Goal: Find specific page/section: Find specific page/section

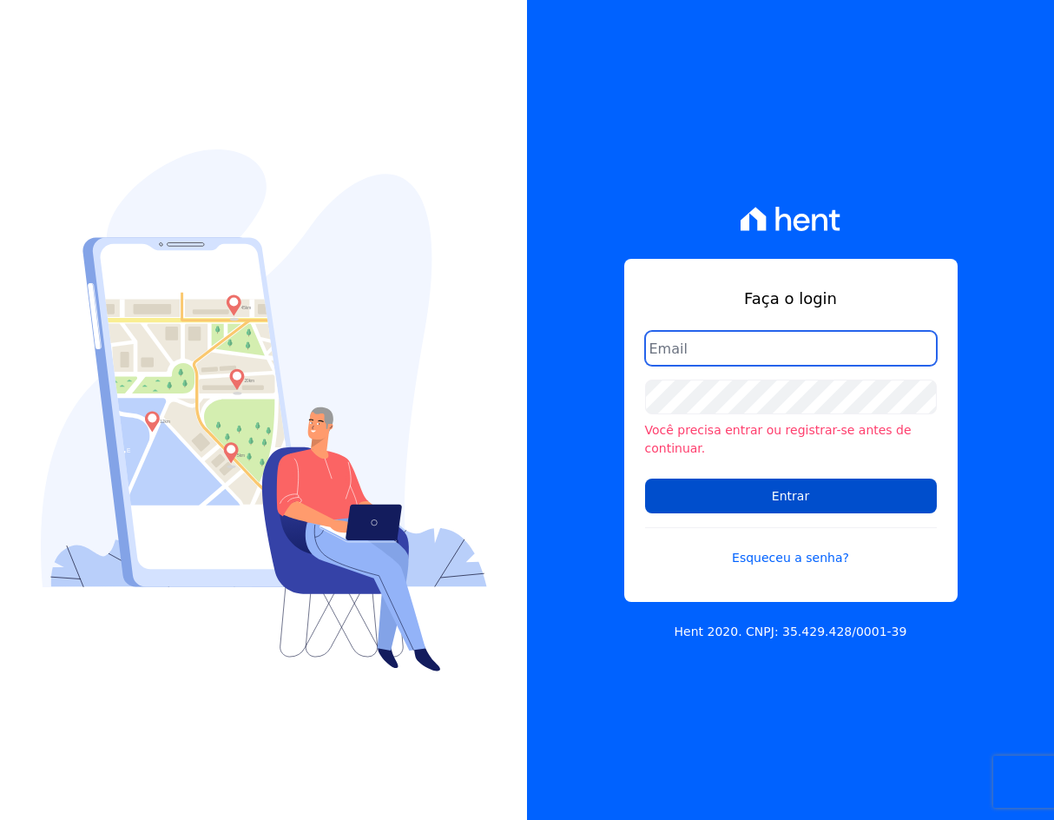
type input "crveiga1981@gmail.com"
click at [792, 497] on input "Entrar" at bounding box center [791, 496] width 292 height 35
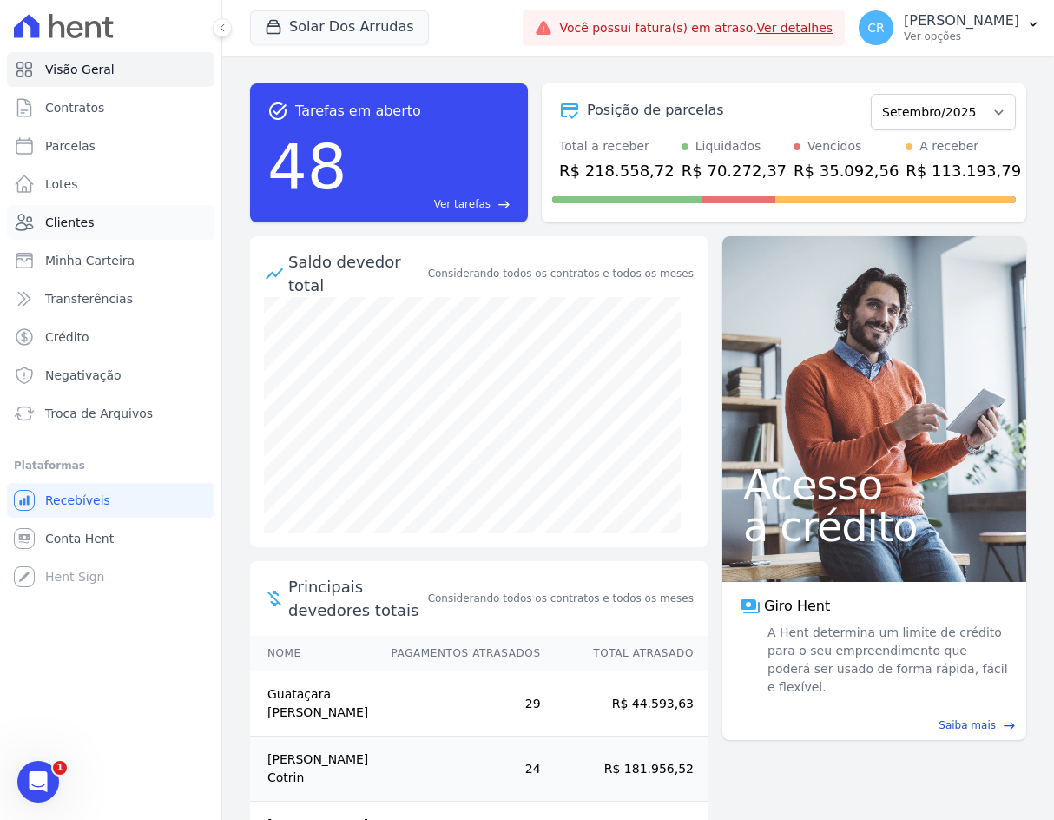
click at [74, 222] on span "Clientes" at bounding box center [69, 222] width 49 height 17
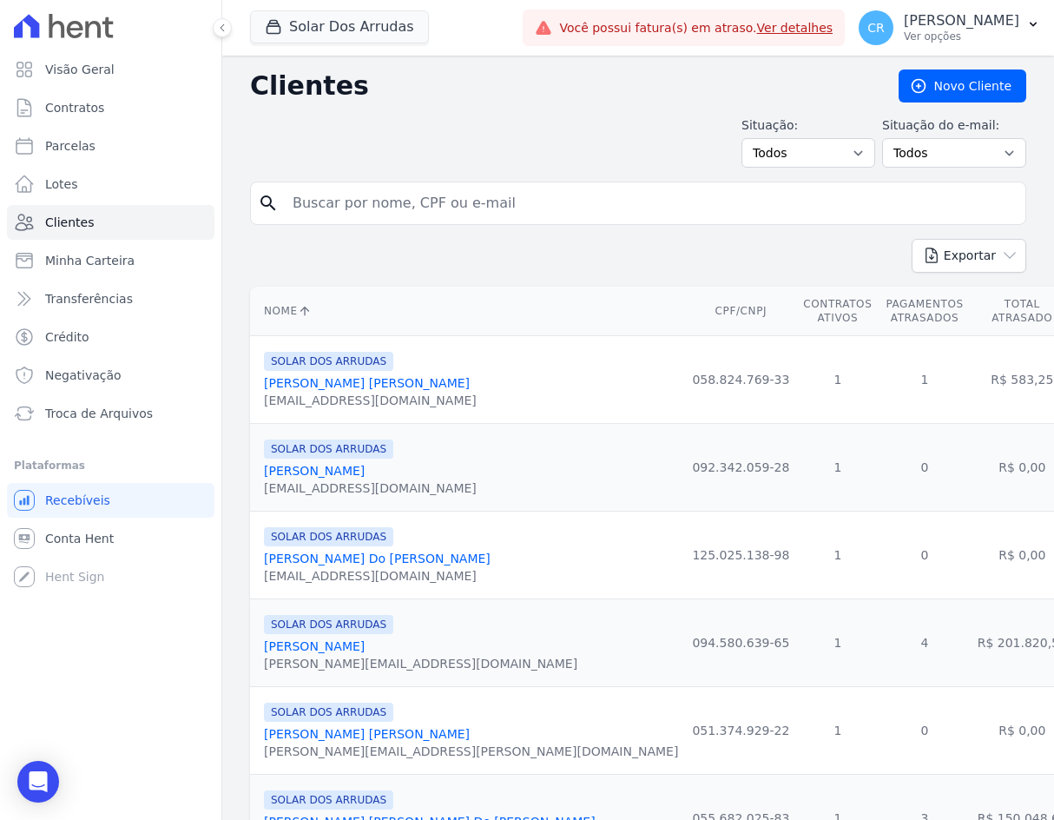
click at [342, 192] on input "search" at bounding box center [650, 203] width 736 height 35
type input "[PERSON_NAME]"
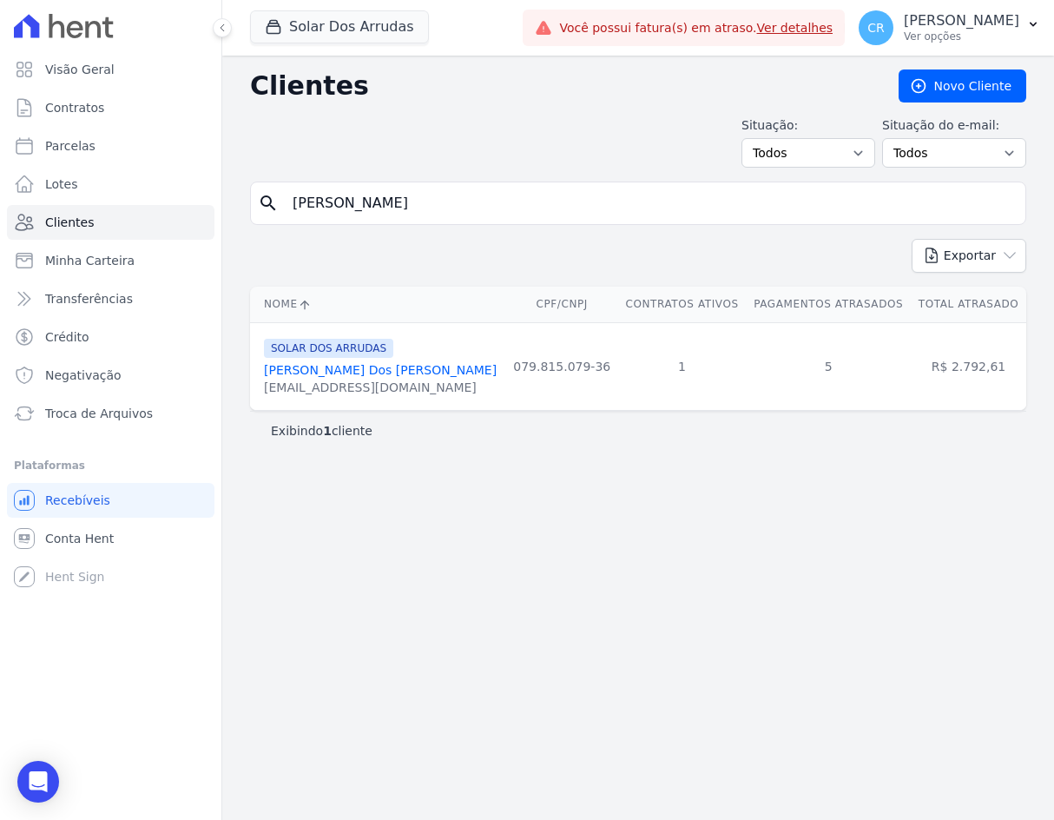
click at [345, 367] on link "[PERSON_NAME] Dos [PERSON_NAME]" at bounding box center [380, 370] width 233 height 14
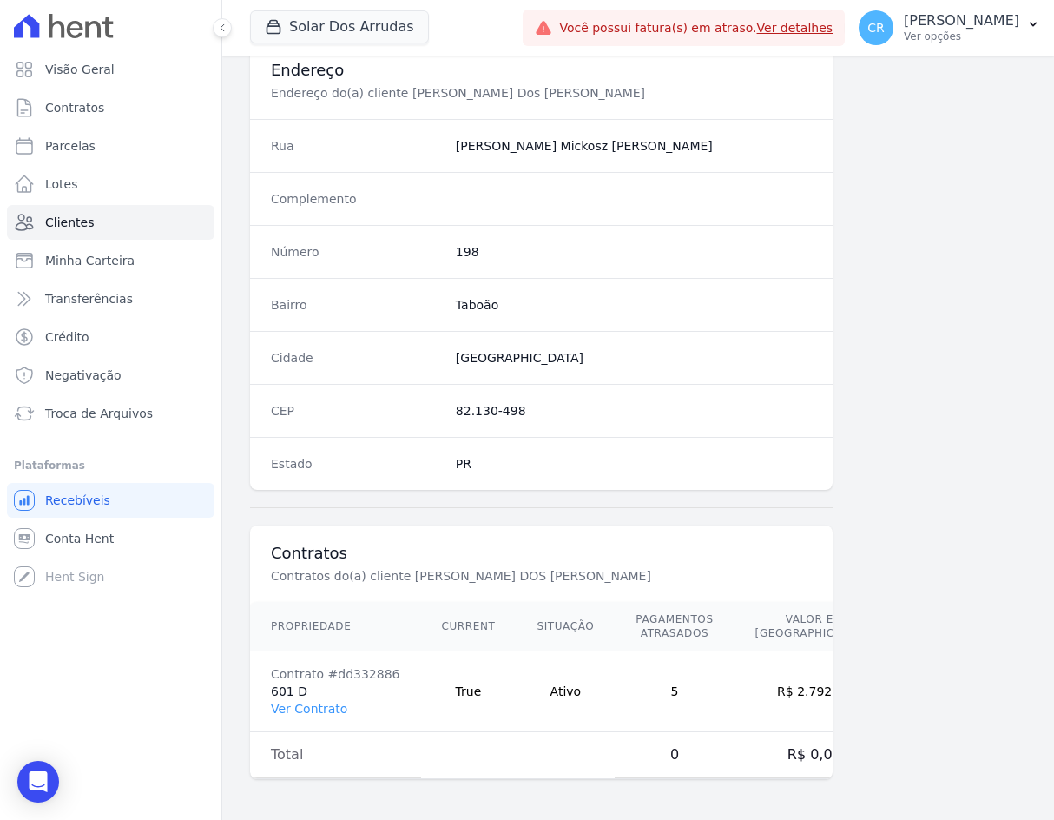
scroll to position [819, 0]
click at [314, 704] on link "Ver Contrato" at bounding box center [309, 708] width 76 height 14
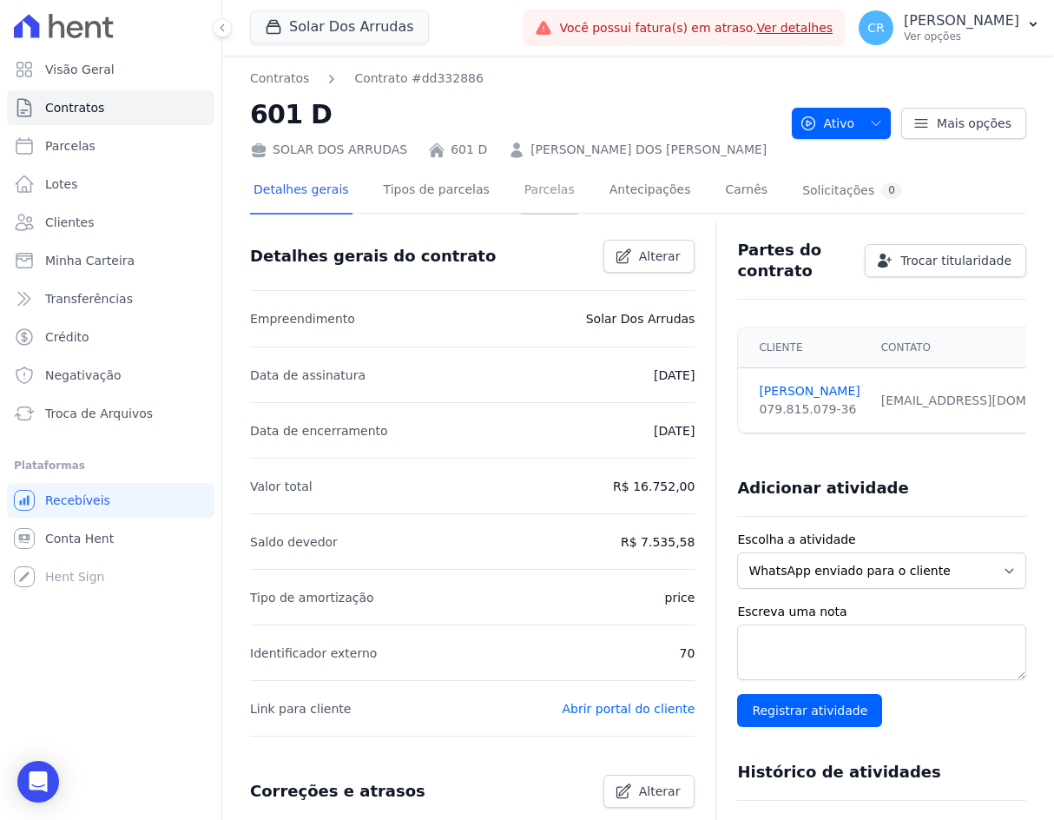
click at [528, 195] on link "Parcelas" at bounding box center [549, 191] width 57 height 46
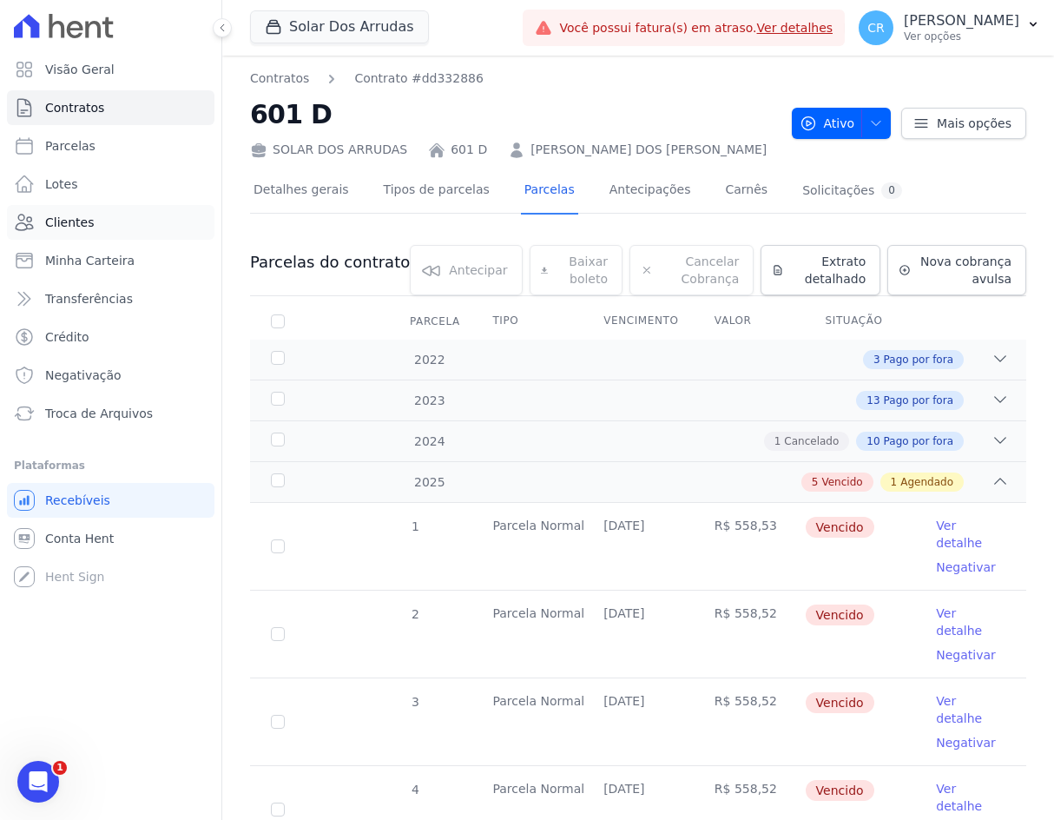
click at [80, 218] on span "Clientes" at bounding box center [69, 222] width 49 height 17
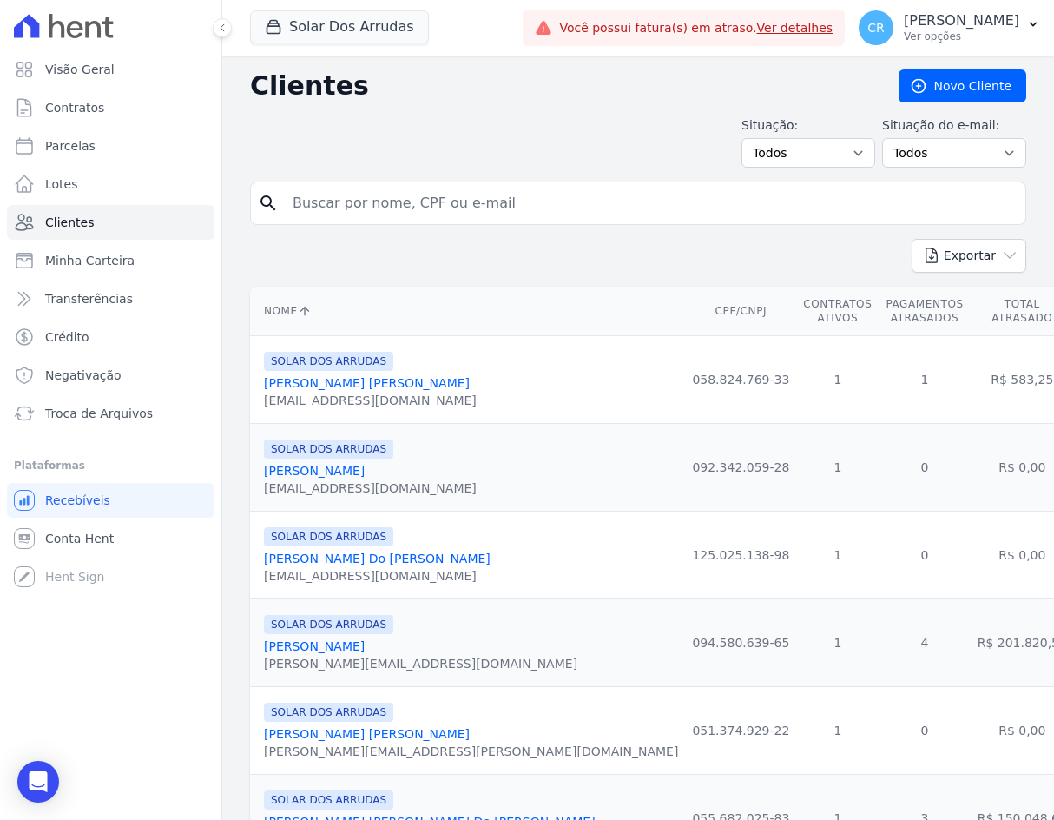
click at [402, 212] on input "search" at bounding box center [650, 203] width 736 height 35
type input "salete"
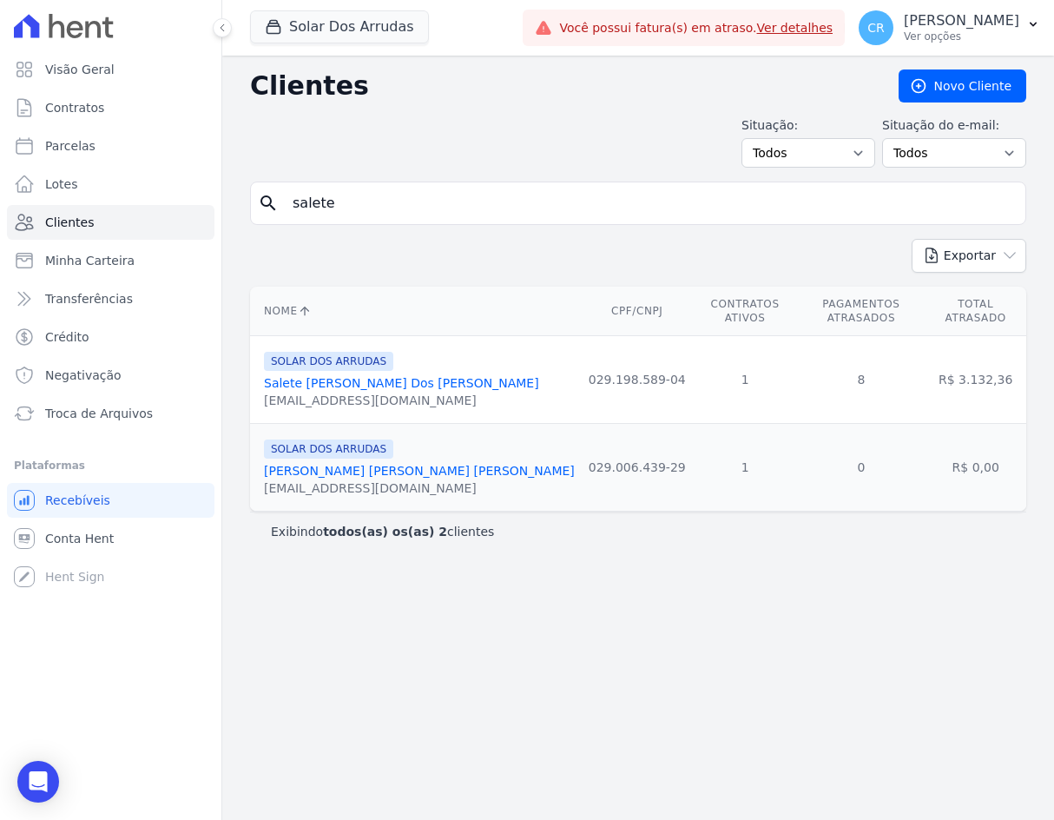
click at [365, 376] on link "Salete [PERSON_NAME] Dos [PERSON_NAME]" at bounding box center [401, 383] width 275 height 14
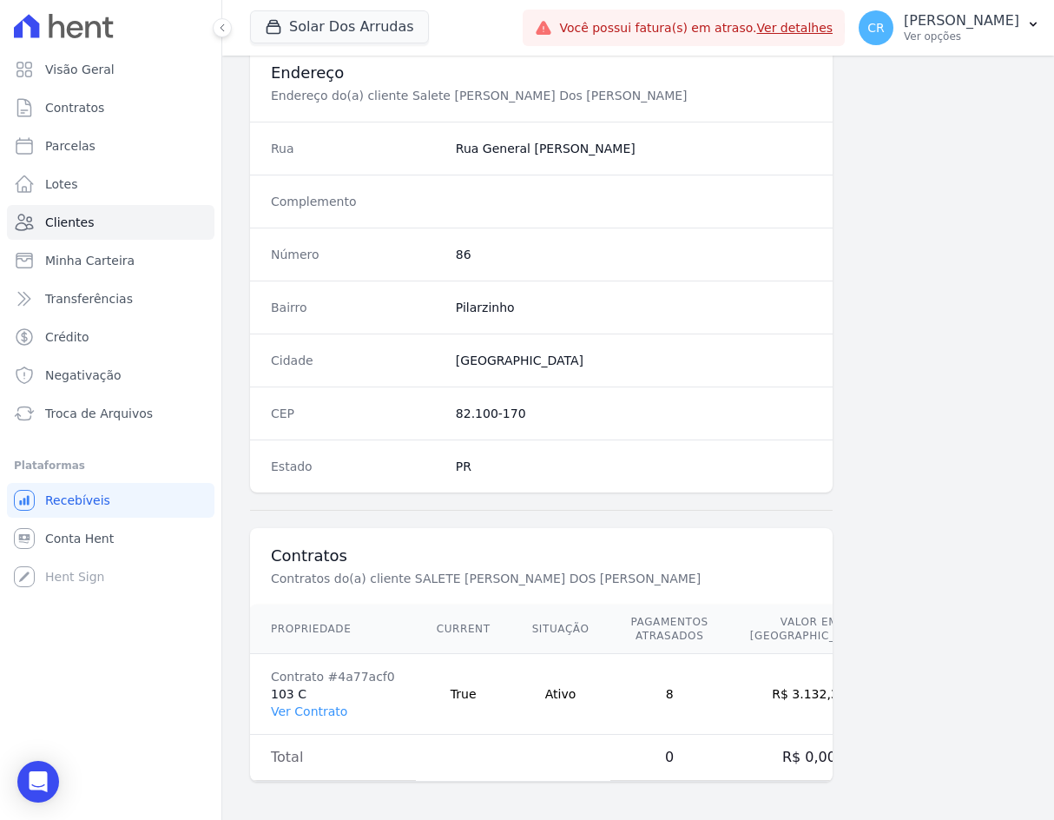
scroll to position [819, 0]
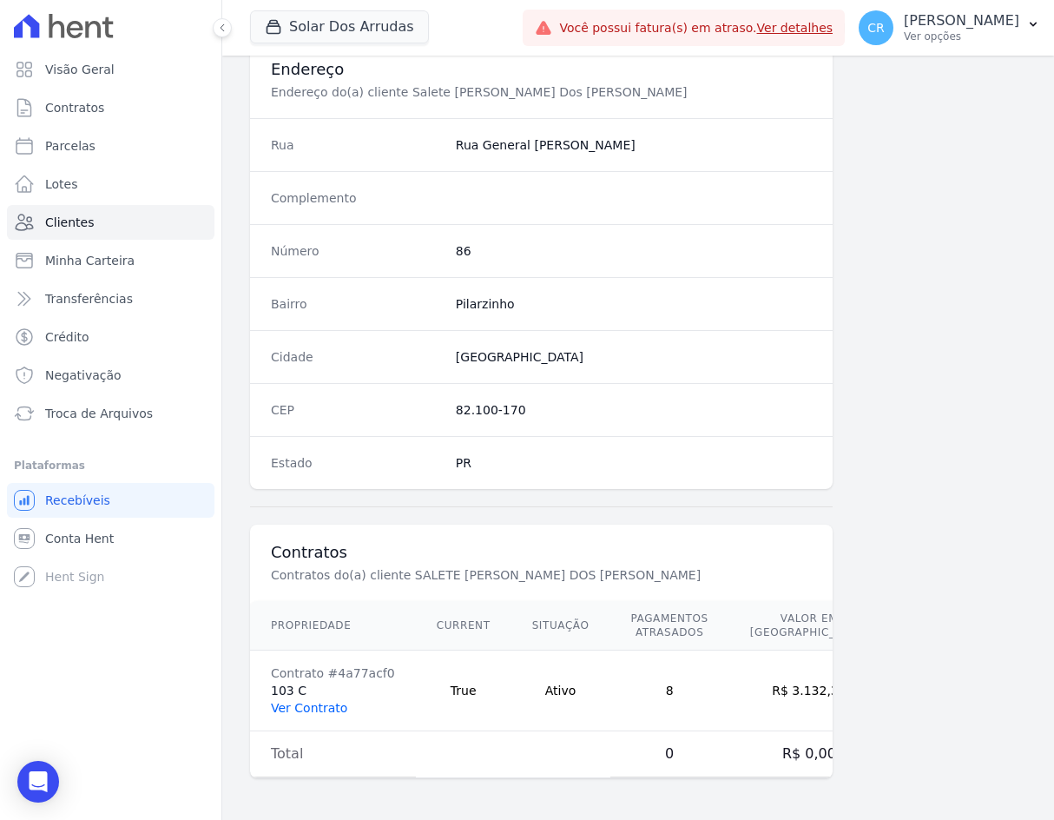
click at [320, 707] on link "Ver Contrato" at bounding box center [309, 708] width 76 height 14
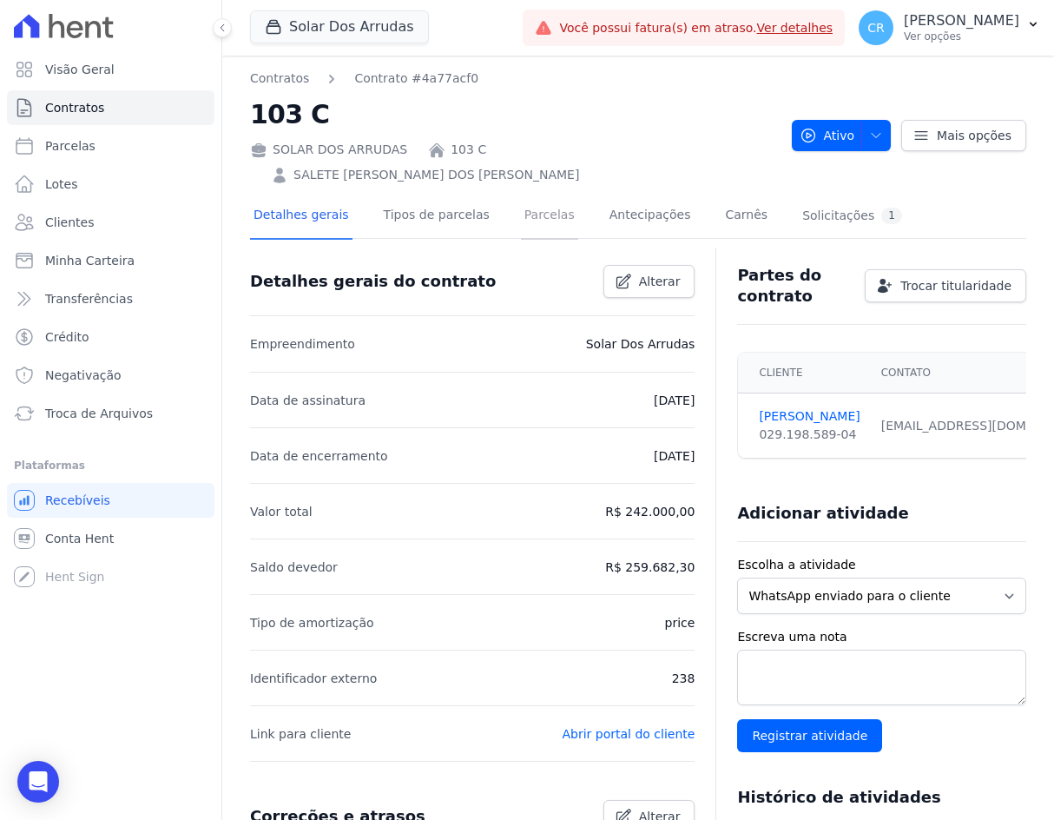
click at [521, 194] on link "Parcelas" at bounding box center [549, 217] width 57 height 46
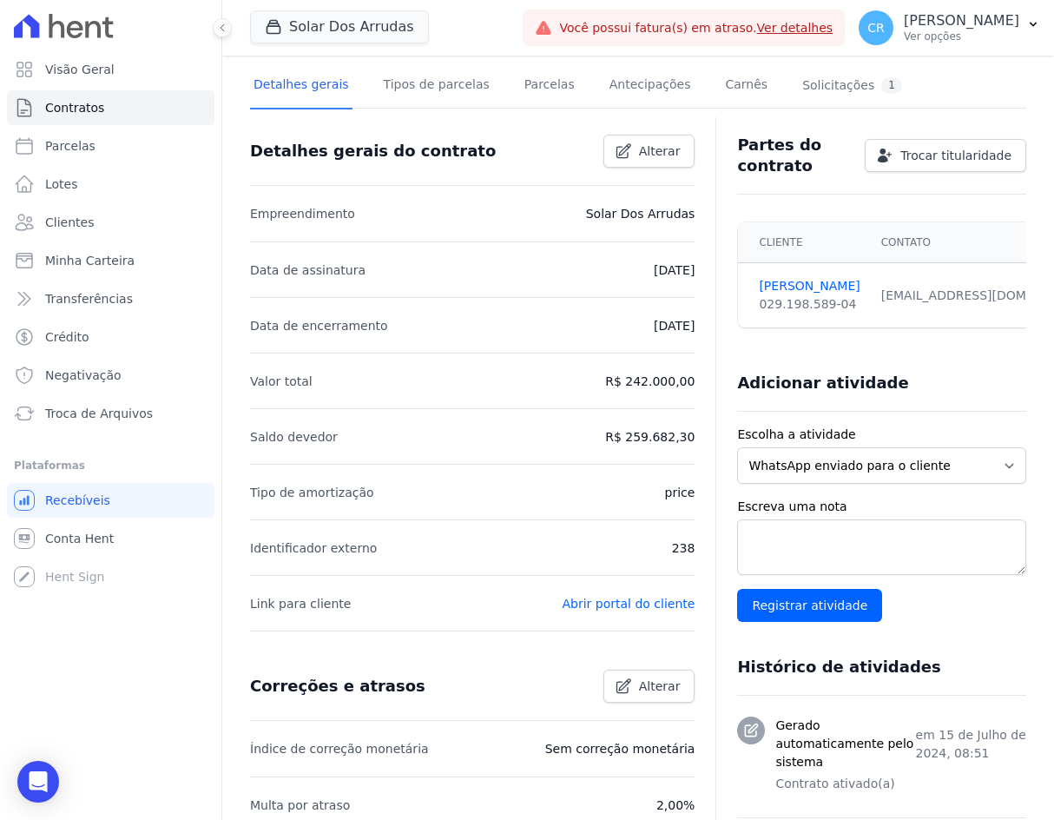
scroll to position [174, 0]
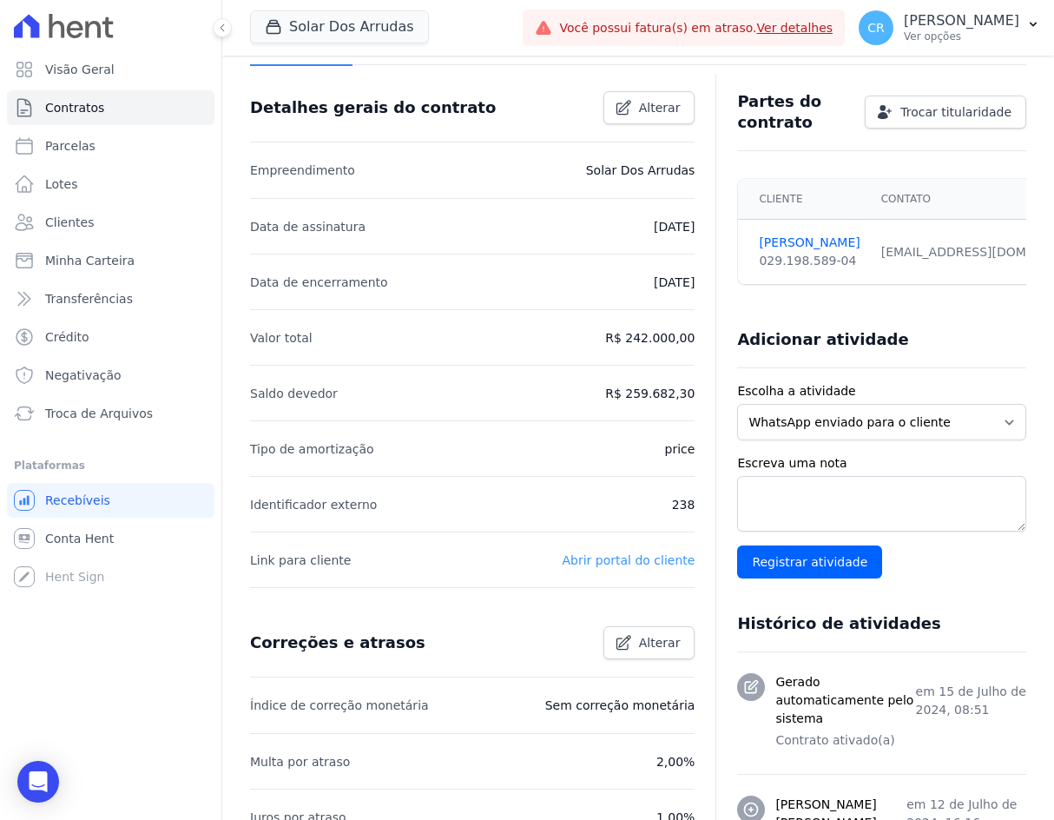
click at [655, 553] on link "Abrir portal do cliente" at bounding box center [629, 560] width 133 height 14
